Goal: Task Accomplishment & Management: Use online tool/utility

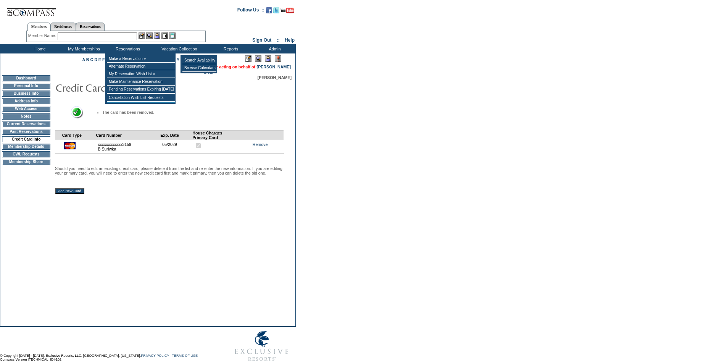
click at [210, 64] on td at bounding box center [199, 64] width 34 height 0
click at [197, 71] on td "Browse Calendars" at bounding box center [199, 68] width 34 height 8
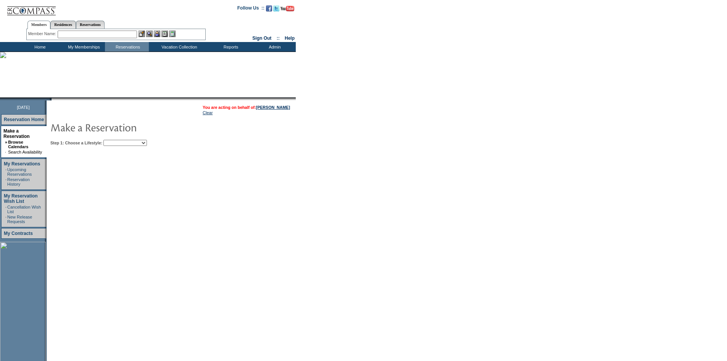
drag, startPoint x: 147, startPoint y: 141, endPoint x: 147, endPoint y: 145, distance: 4.2
click at [147, 141] on select "My Favorites Beach Leisure Metropolitan Mountain OIAL for Adventure OIAL for Co…" at bounding box center [125, 143] width 44 height 6
select select "Leisure"
click at [116, 140] on select "My Favorites Beach Leisure Metropolitan Mountain OIAL for Adventure OIAL for Co…" at bounding box center [125, 143] width 44 height 6
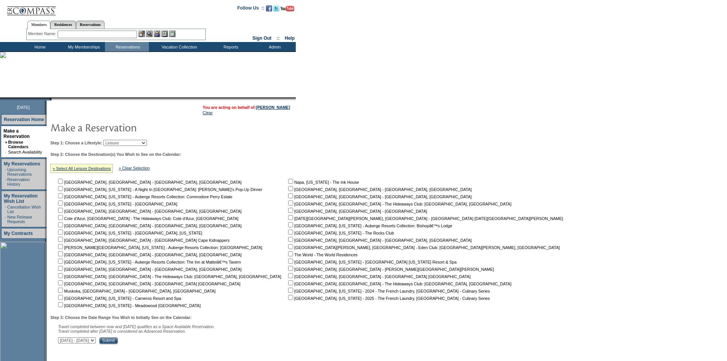
click at [288, 263] on input "checkbox" at bounding box center [290, 260] width 5 height 5
checkbox input "true"
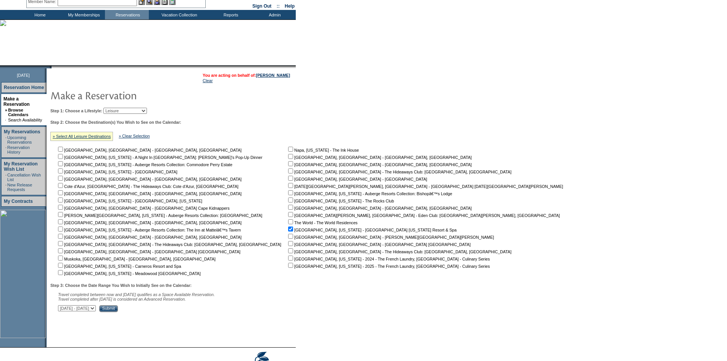
scroll to position [56, 0]
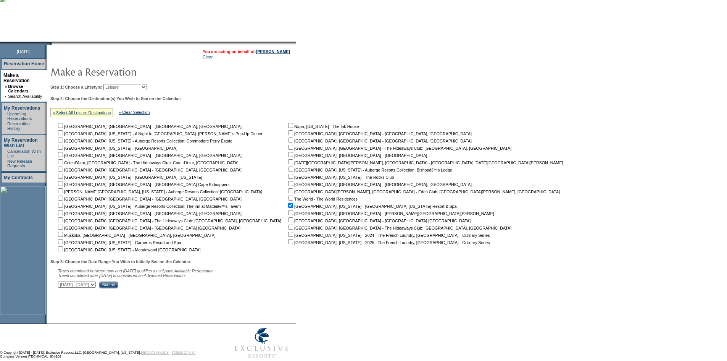
click at [96, 287] on select "[DATE] - [DATE] [DATE] - [DATE] [DATE] - [DATE] [DATE] - [DATE] [DATE] - [DATE]…" at bounding box center [77, 284] width 38 height 6
select select "[DATE]|[DATE]"
click at [62, 285] on select "[DATE] - [DATE] [DATE] - [DATE] [DATE] - [DATE] [DATE] - [DATE] [DATE] - [DATE]…" at bounding box center [77, 284] width 38 height 6
click at [118, 288] on input "Submit" at bounding box center [108, 284] width 19 height 7
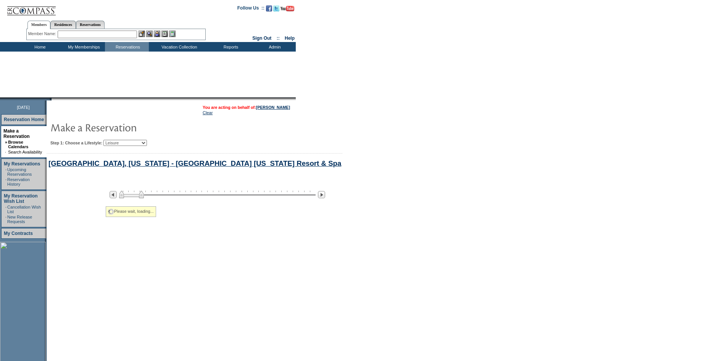
select select "Leisure"
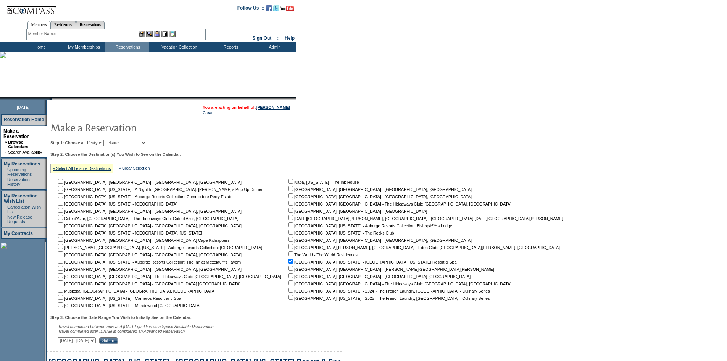
click at [19, 13] on img at bounding box center [31, 8] width 50 height 16
